Goal: Task Accomplishment & Management: Use online tool/utility

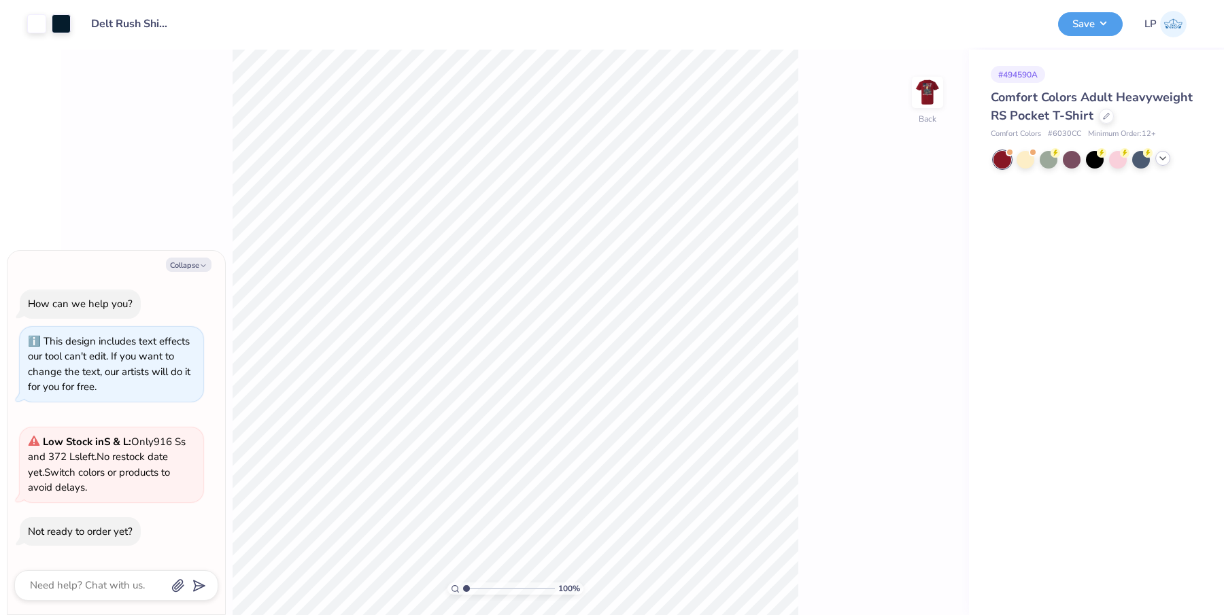
click at [1165, 158] on icon at bounding box center [1162, 158] width 11 height 11
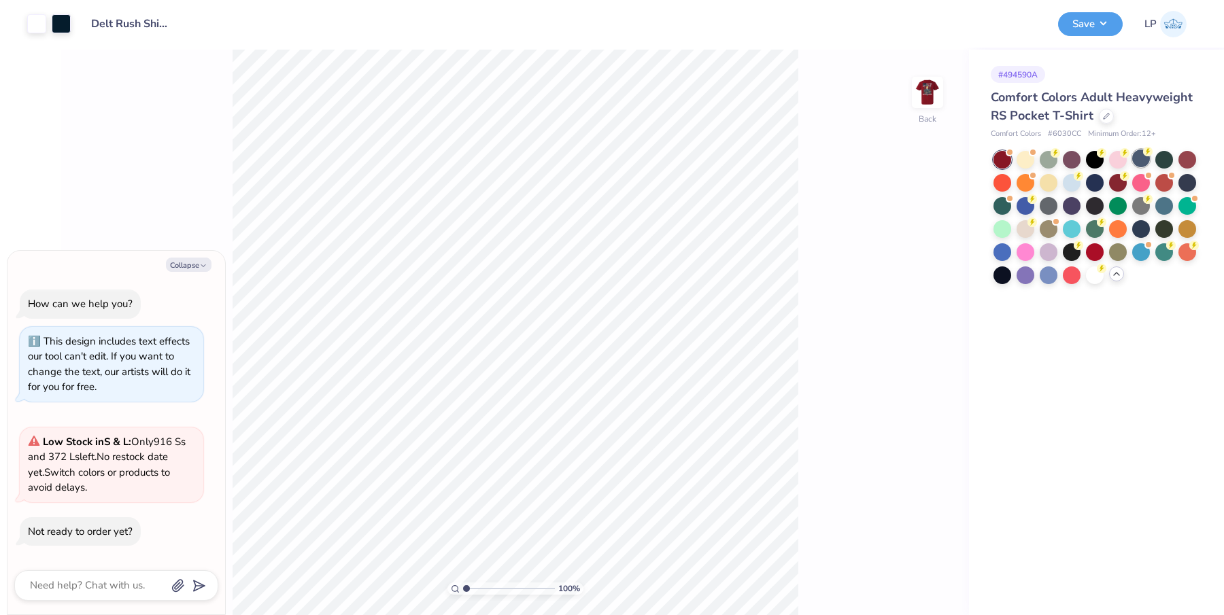
click at [1145, 160] on div at bounding box center [1141, 159] width 18 height 18
click at [926, 99] on img at bounding box center [927, 92] width 54 height 54
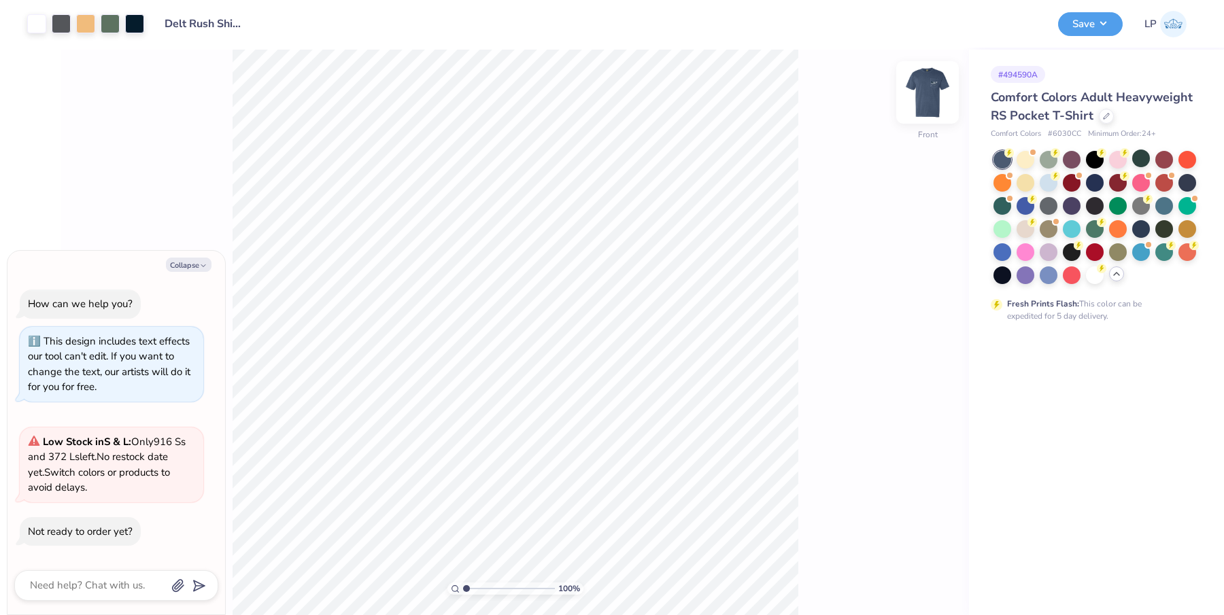
click at [926, 99] on img at bounding box center [927, 92] width 54 height 54
click at [1184, 186] on div at bounding box center [1187, 182] width 18 height 18
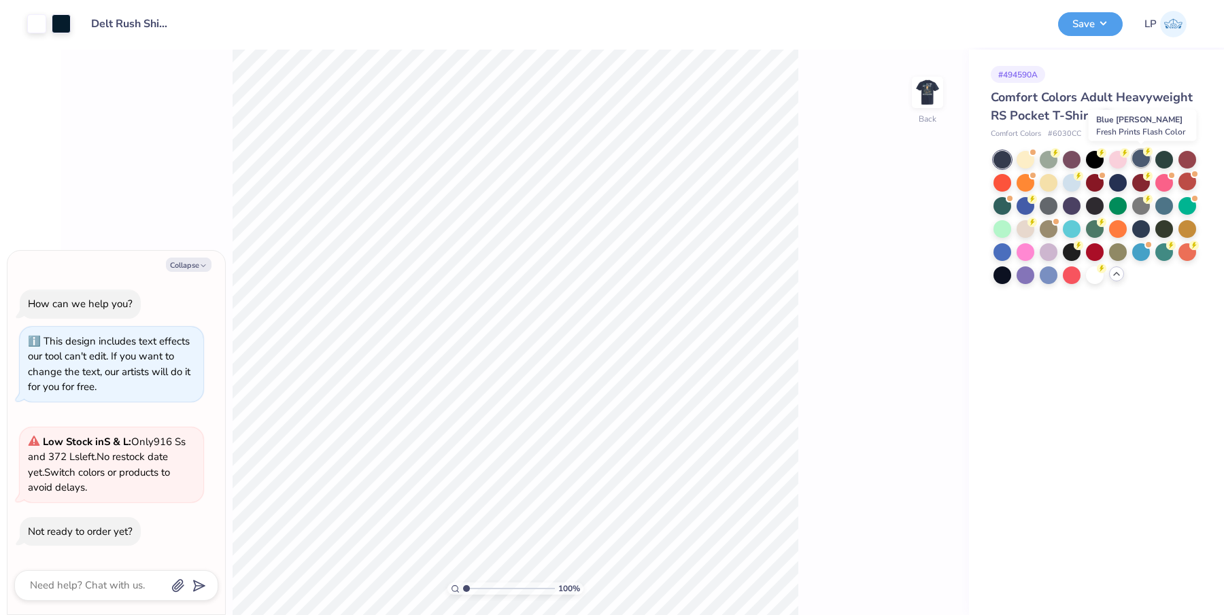
click at [1137, 158] on div at bounding box center [1141, 159] width 18 height 18
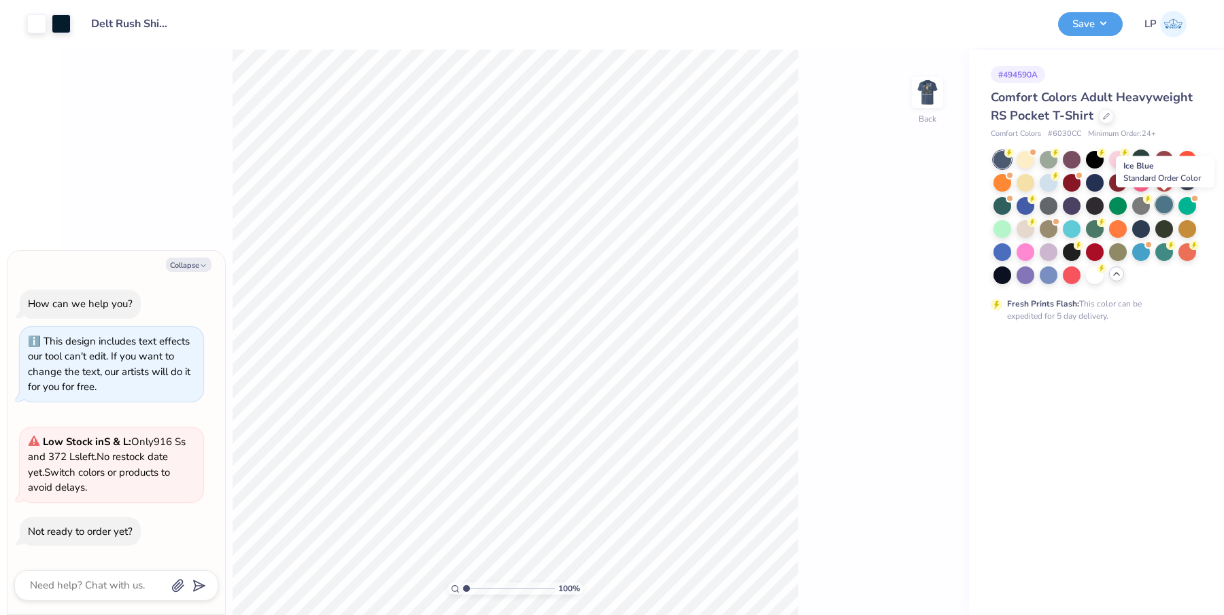
click at [1165, 209] on div at bounding box center [1164, 205] width 18 height 18
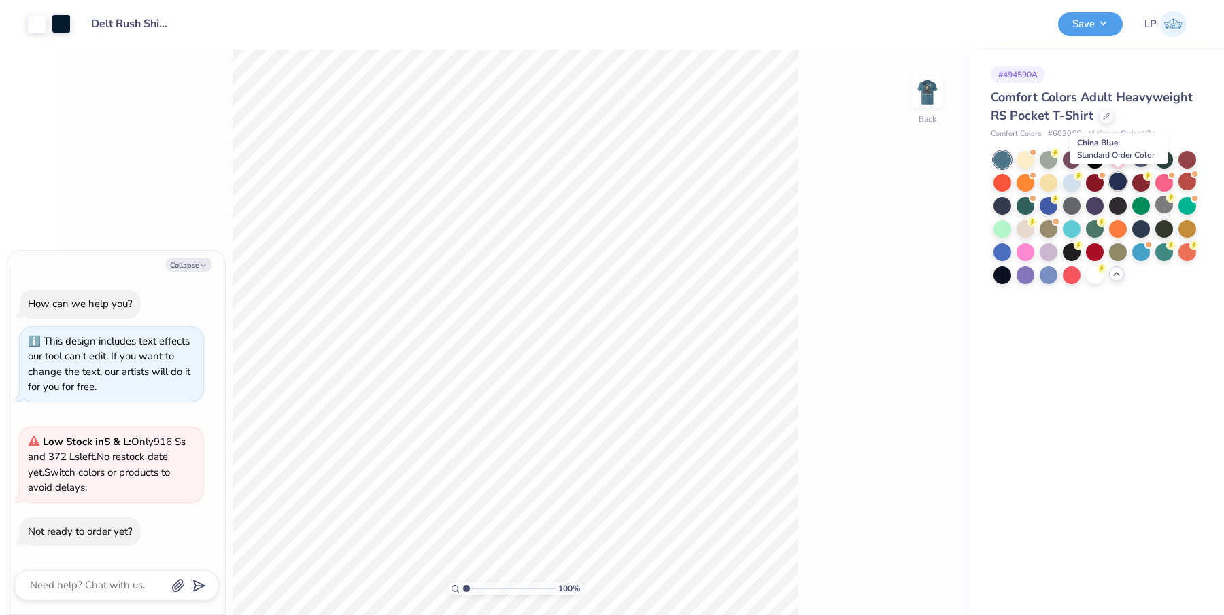
click at [1122, 180] on div at bounding box center [1118, 182] width 18 height 18
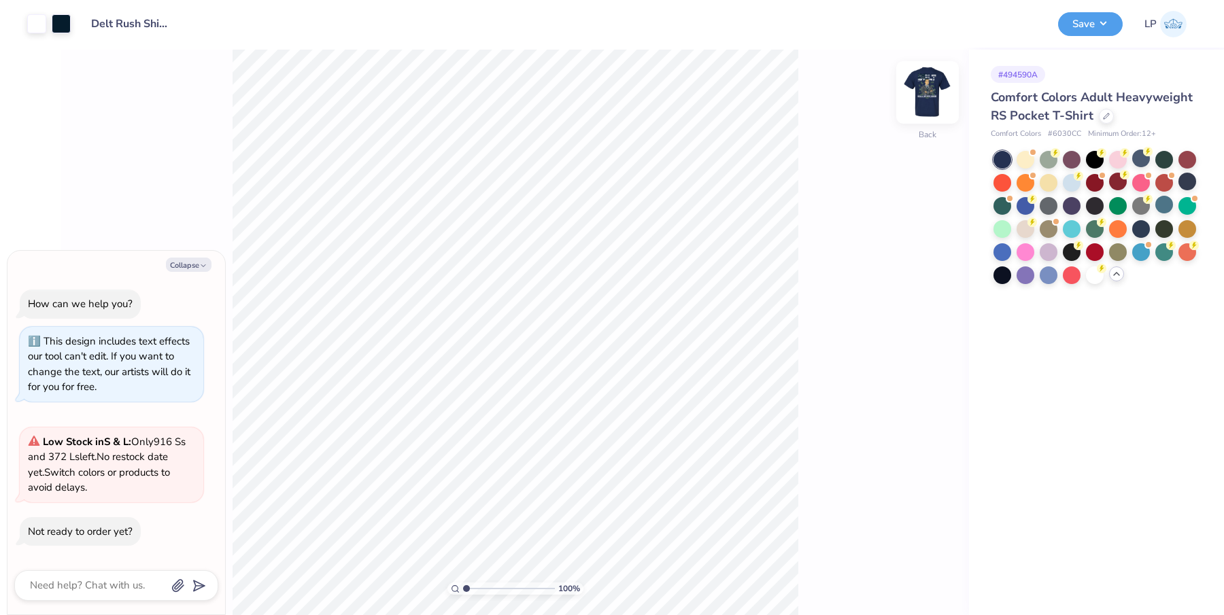
click at [921, 95] on img at bounding box center [927, 92] width 54 height 54
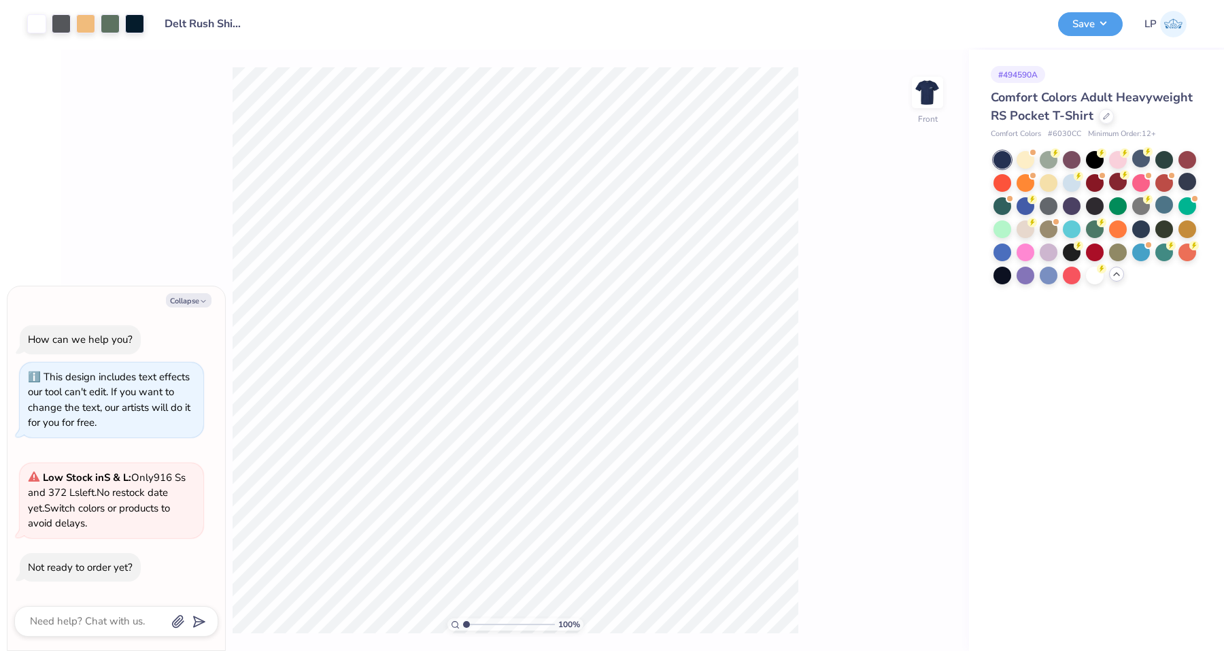
type textarea "x"
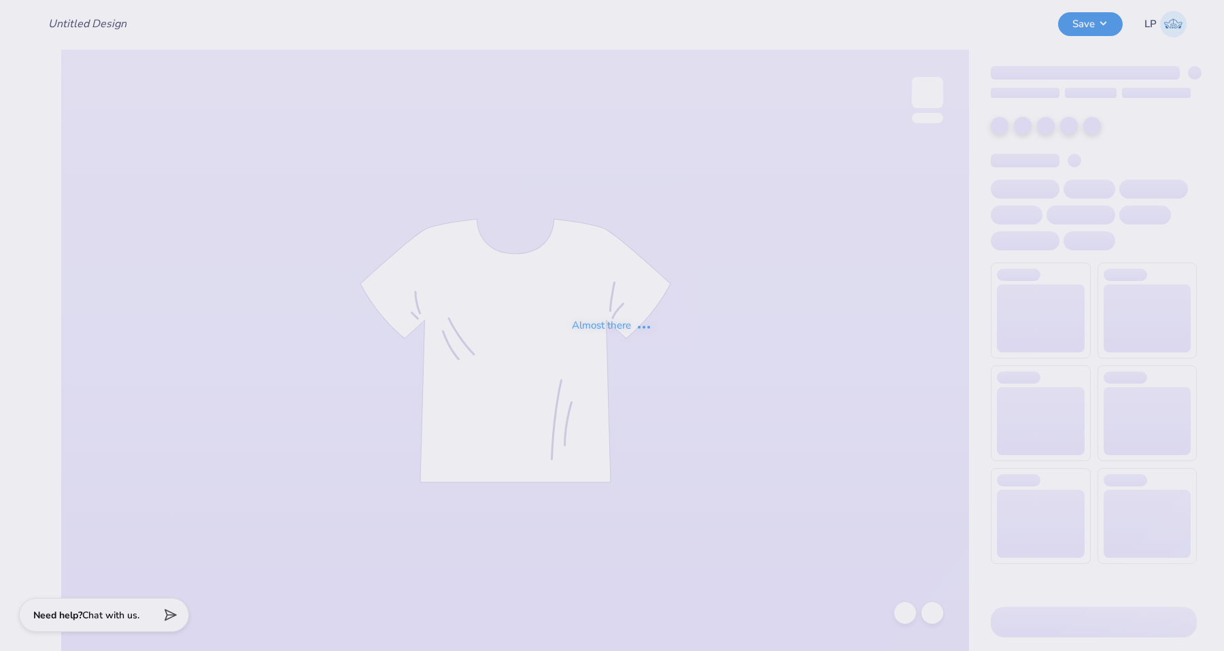
type input "Delt Rush Shirt Proof #1"
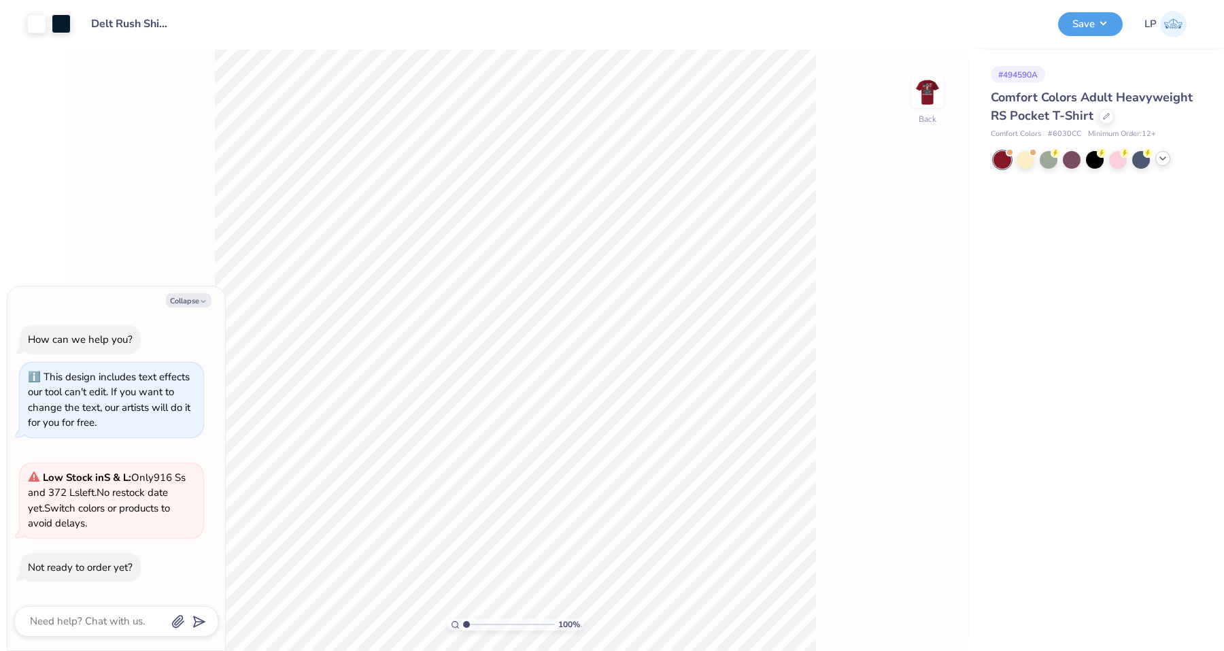
click at [1159, 163] on icon at bounding box center [1162, 158] width 11 height 11
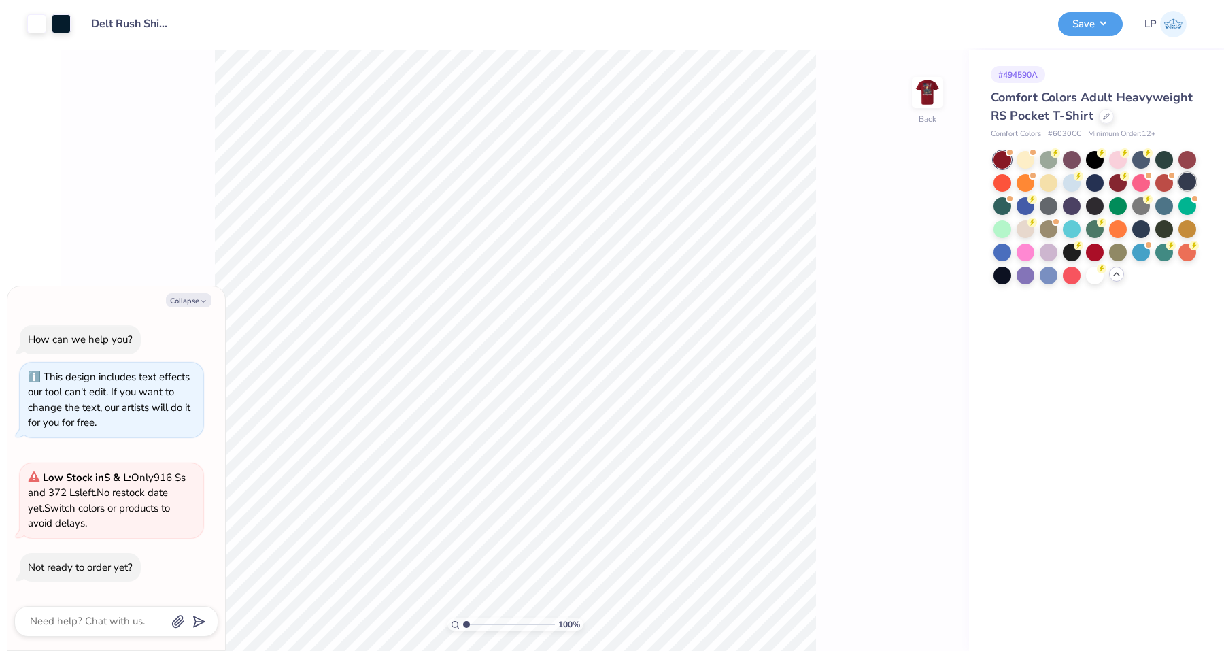
click at [1184, 183] on div at bounding box center [1187, 182] width 18 height 18
click at [1142, 228] on div at bounding box center [1141, 228] width 18 height 18
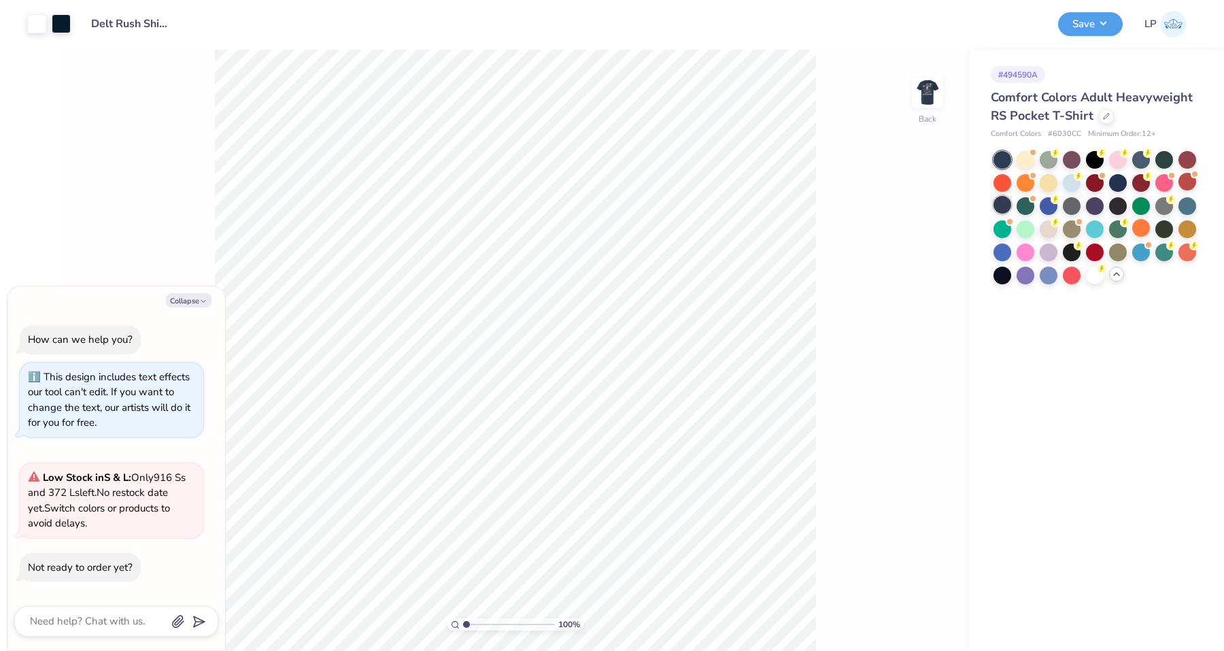
click at [1001, 205] on div at bounding box center [1002, 205] width 18 height 18
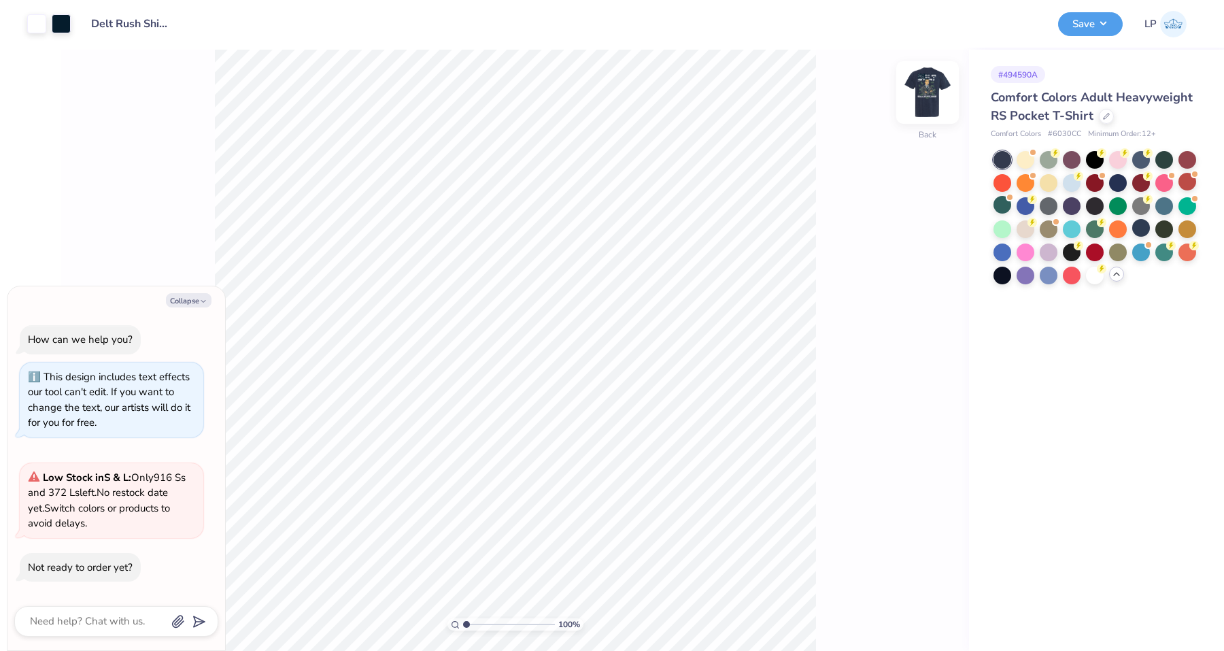
click at [927, 94] on img at bounding box center [927, 92] width 54 height 54
click at [927, 94] on img at bounding box center [927, 92] width 27 height 27
type textarea "x"
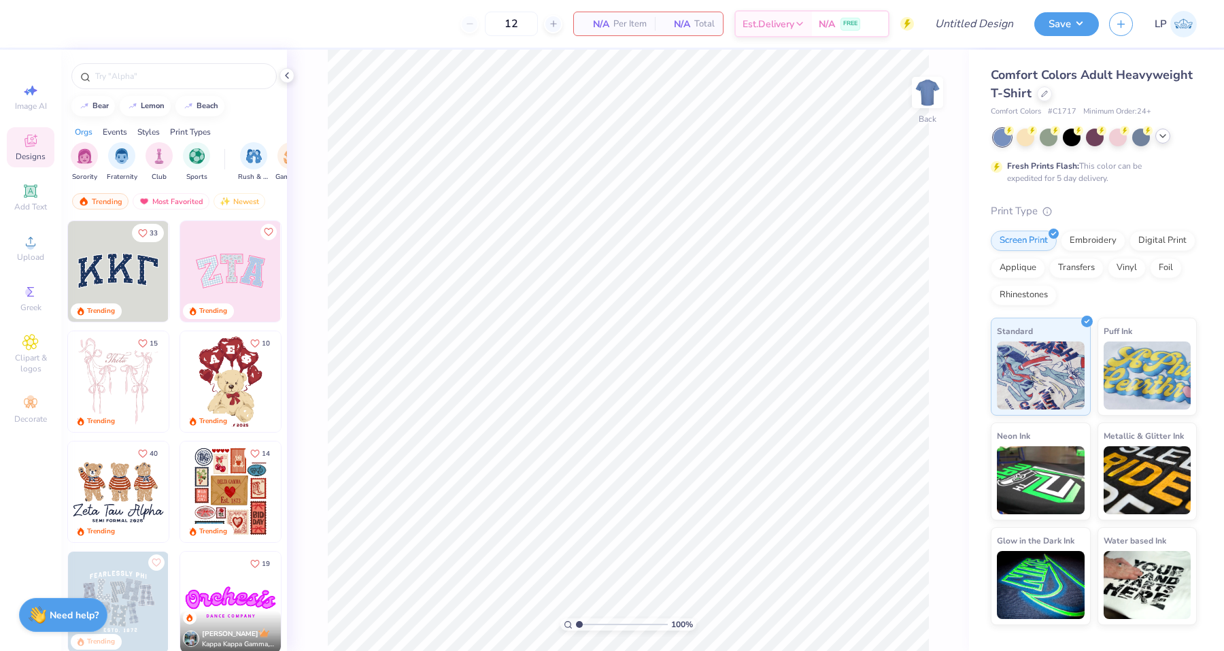
click at [1163, 137] on icon at bounding box center [1162, 136] width 11 height 11
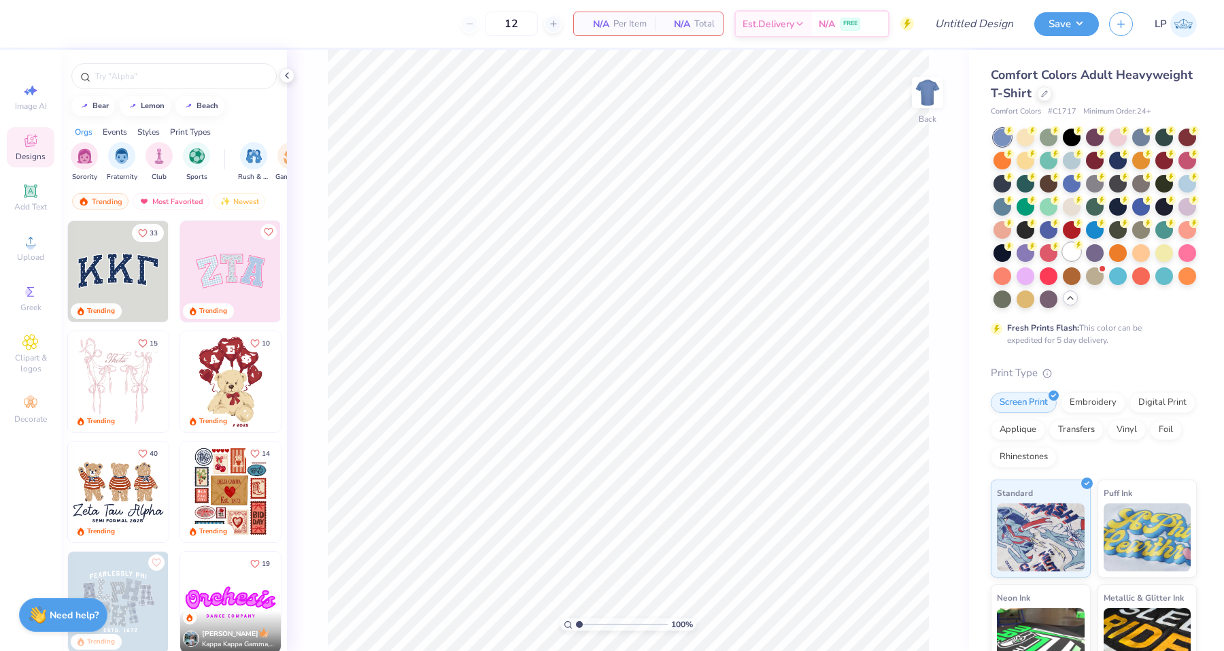
click at [1071, 246] on div at bounding box center [1072, 252] width 18 height 18
click at [29, 269] on div "Image AI Designs Add Text Upload Greek Clipart & logos Decorate" at bounding box center [31, 253] width 48 height 353
click at [29, 264] on div "Upload" at bounding box center [31, 248] width 48 height 40
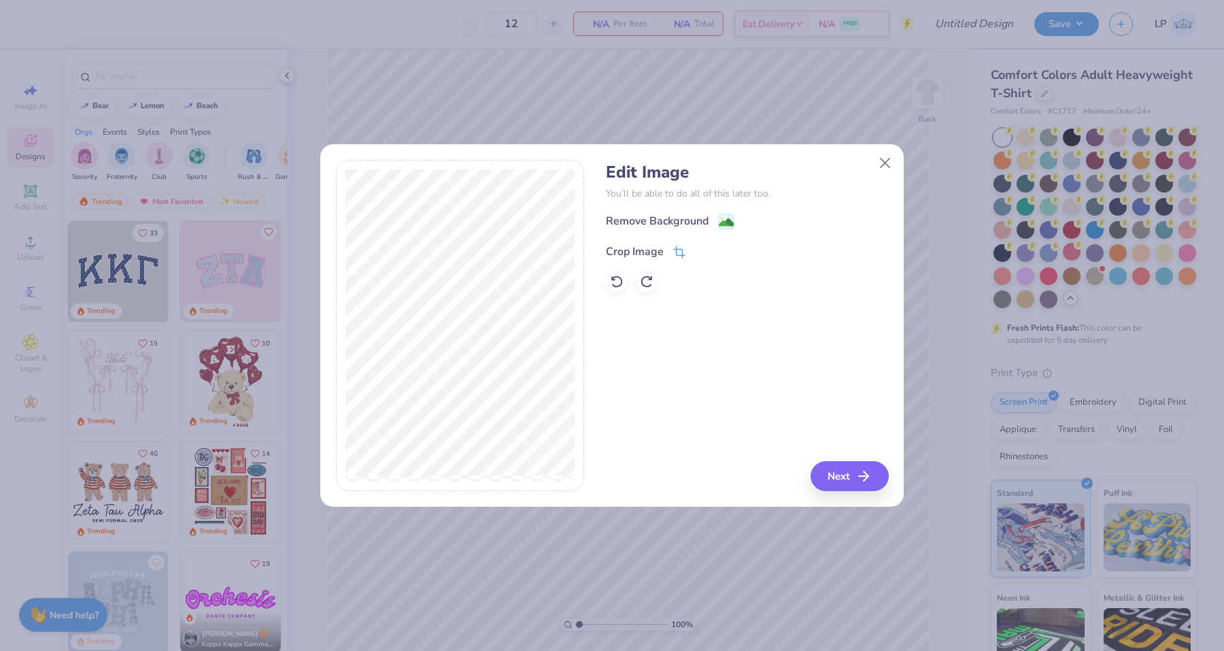
click at [664, 244] on div "Crop Image" at bounding box center [646, 251] width 80 height 16
click at [838, 481] on div "Edit Image You’ll be able to do all of this later too. Remove Background Crop I…" at bounding box center [747, 326] width 282 height 332
click at [704, 252] on icon at bounding box center [702, 250] width 8 height 8
click at [724, 217] on image at bounding box center [726, 223] width 15 height 15
